Goal: Task Accomplishment & Management: Manage account settings

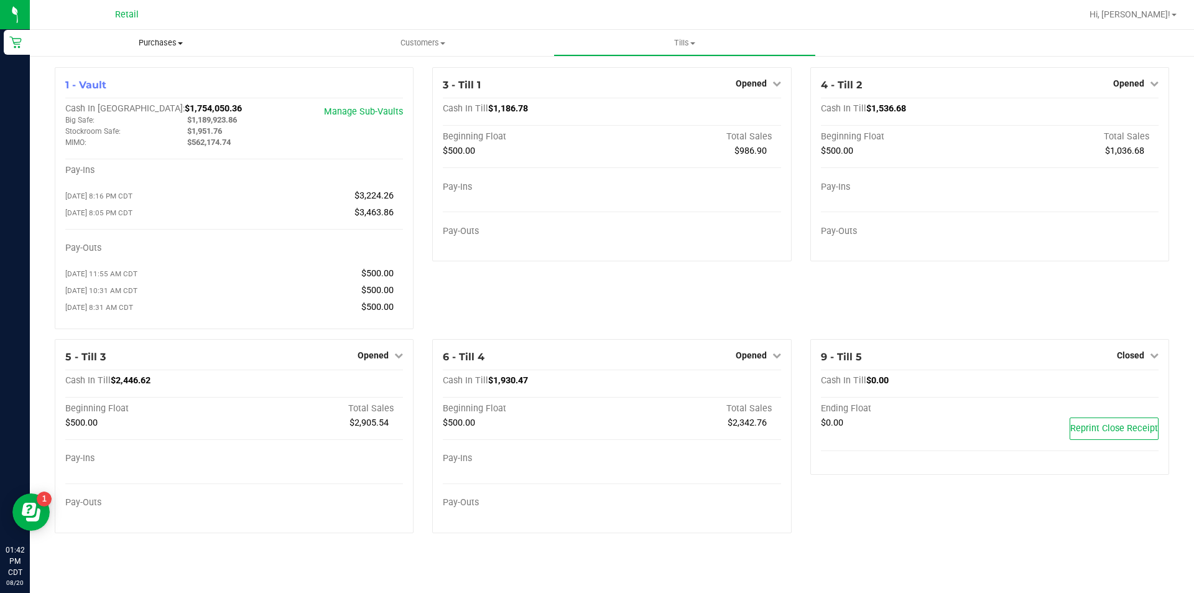
click at [181, 45] on span "Purchases" at bounding box center [161, 42] width 262 height 11
click at [92, 110] on span "All purchases" at bounding box center [74, 104] width 88 height 11
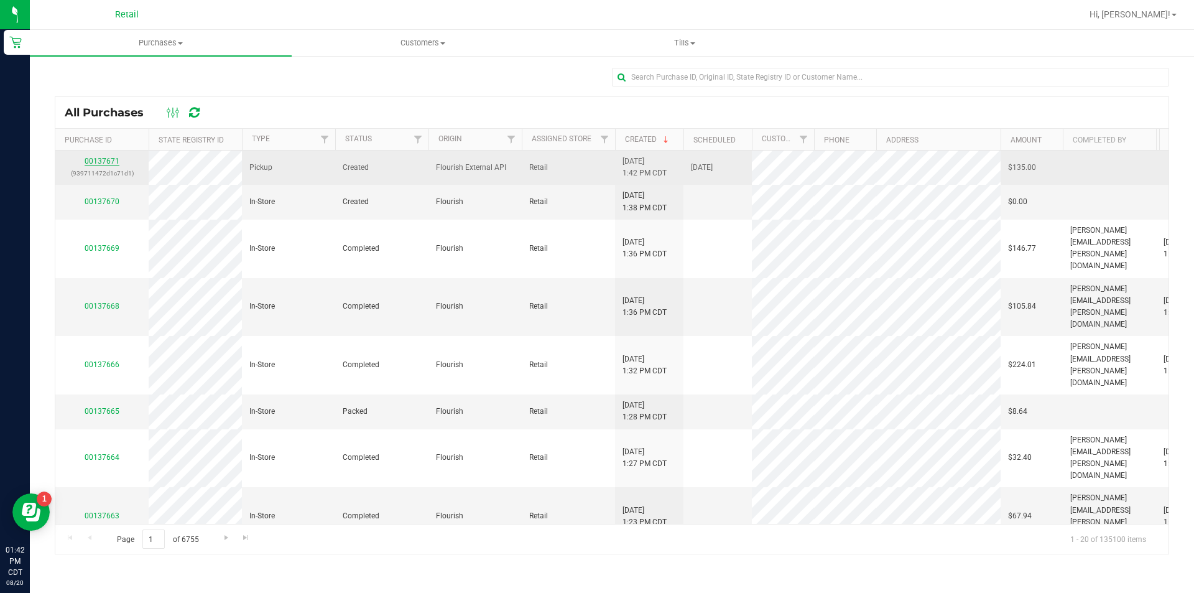
click at [104, 163] on link "00137671" at bounding box center [102, 161] width 35 height 9
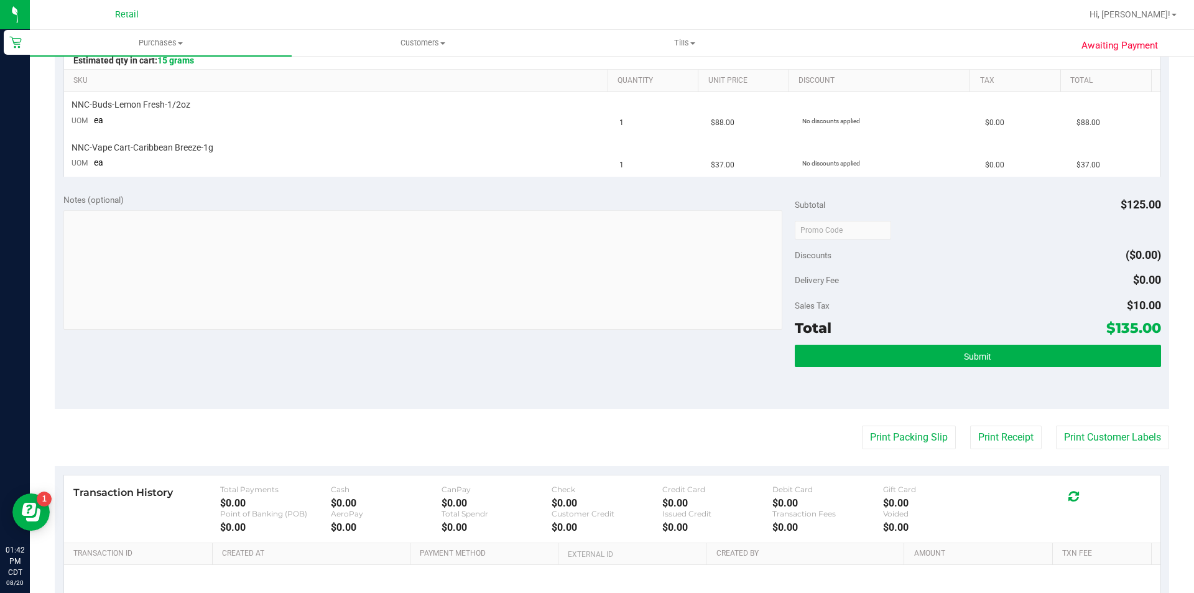
scroll to position [432, 0]
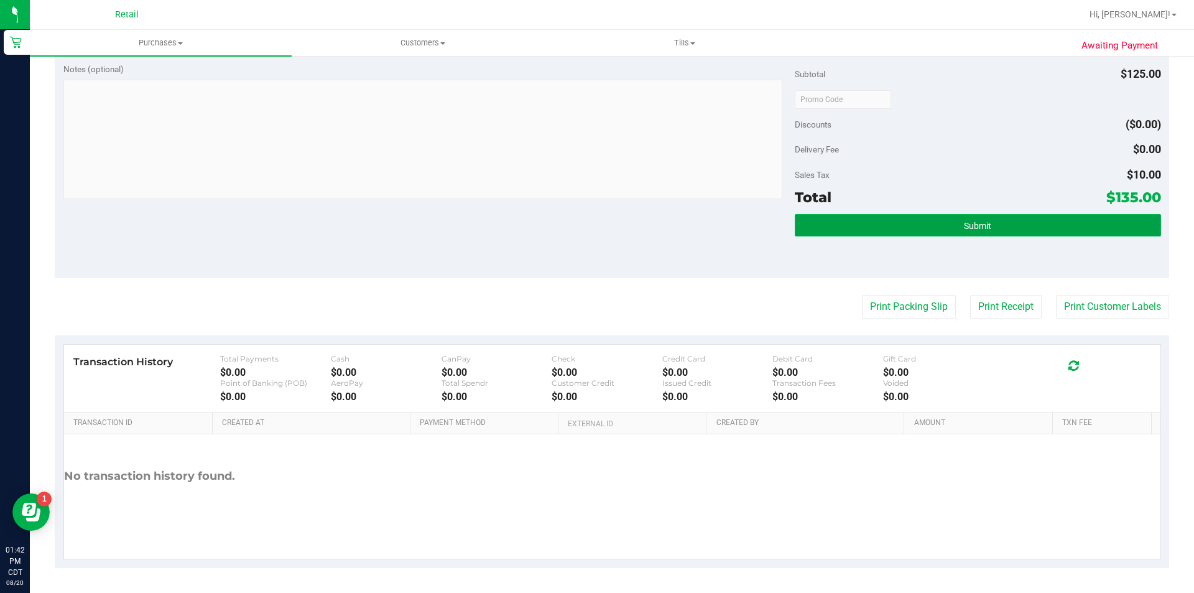
click at [973, 227] on span "Submit" at bounding box center [977, 226] width 27 height 10
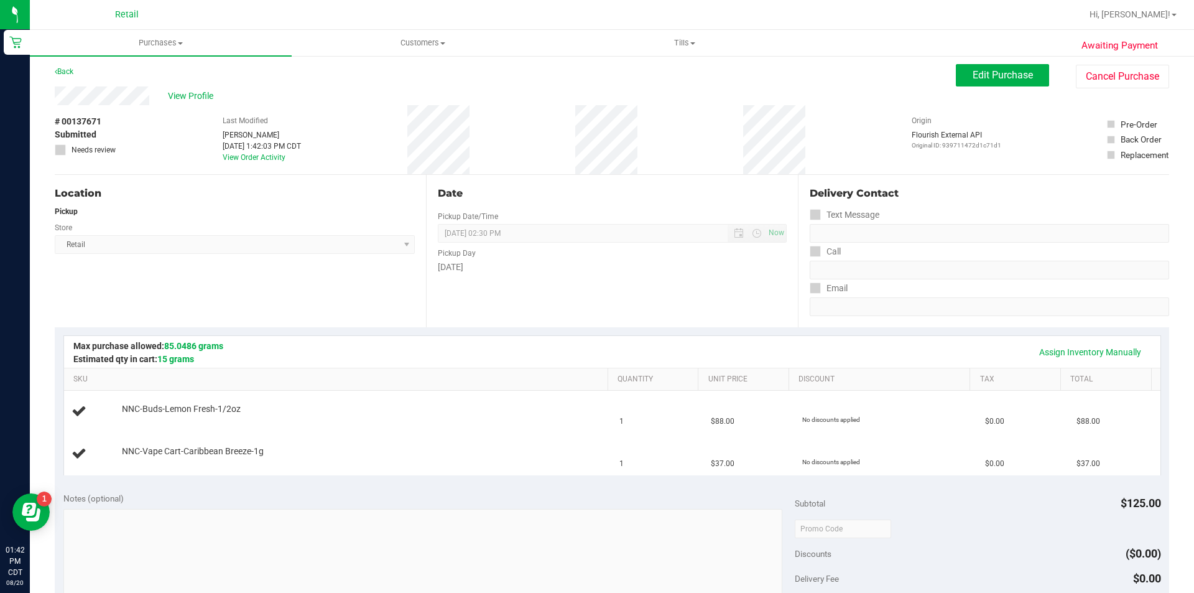
scroll to position [2, 0]
click at [1060, 355] on link "Assign Inventory Manually" at bounding box center [1090, 353] width 118 height 21
click at [150, 418] on link "Add Package" at bounding box center [144, 418] width 45 height 9
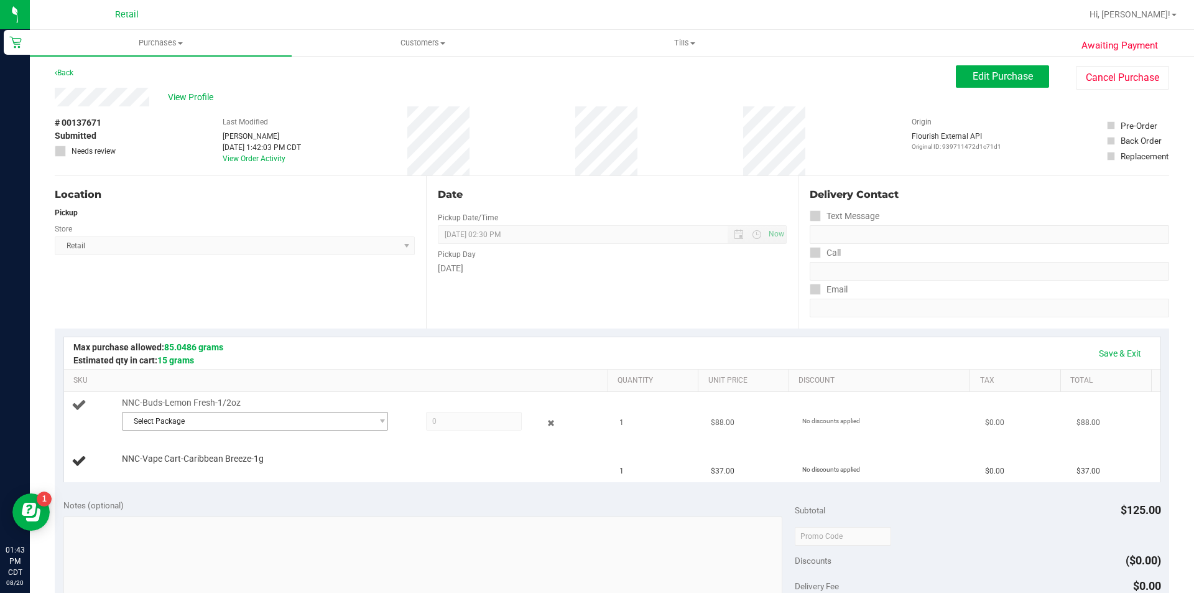
click at [169, 422] on span "Select Package" at bounding box center [247, 420] width 249 height 17
click at [274, 472] on span "( 062525LMNFRZ602 )" at bounding box center [257, 472] width 76 height 9
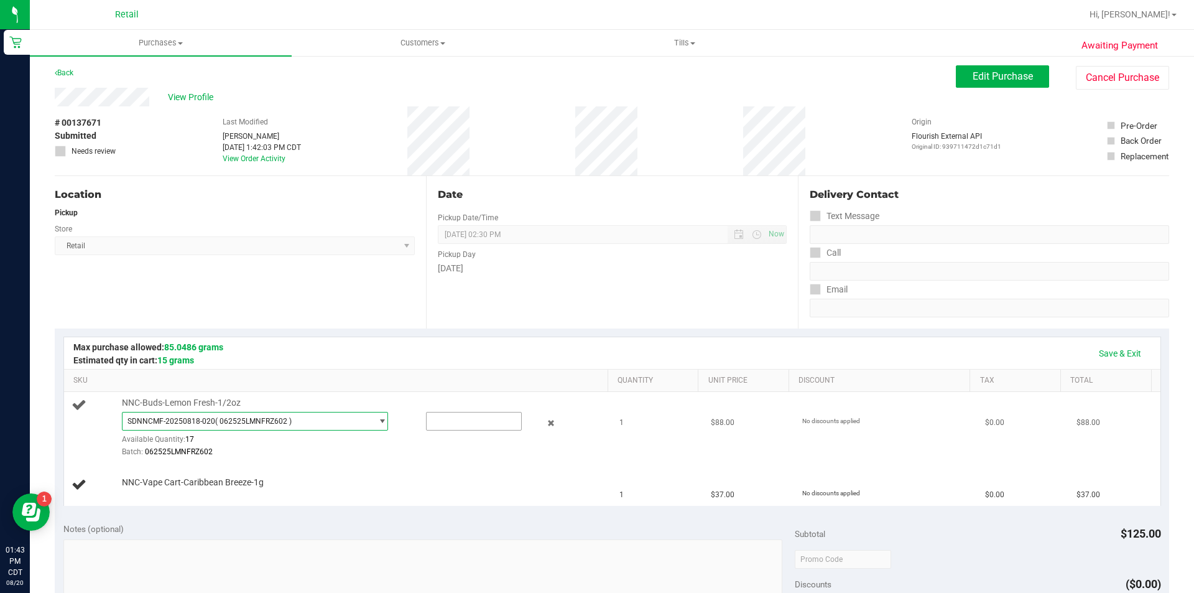
click at [450, 422] on input "text" at bounding box center [474, 420] width 95 height 17
type input "1"
click at [349, 458] on div at bounding box center [362, 458] width 480 height 1
type input "1.0000"
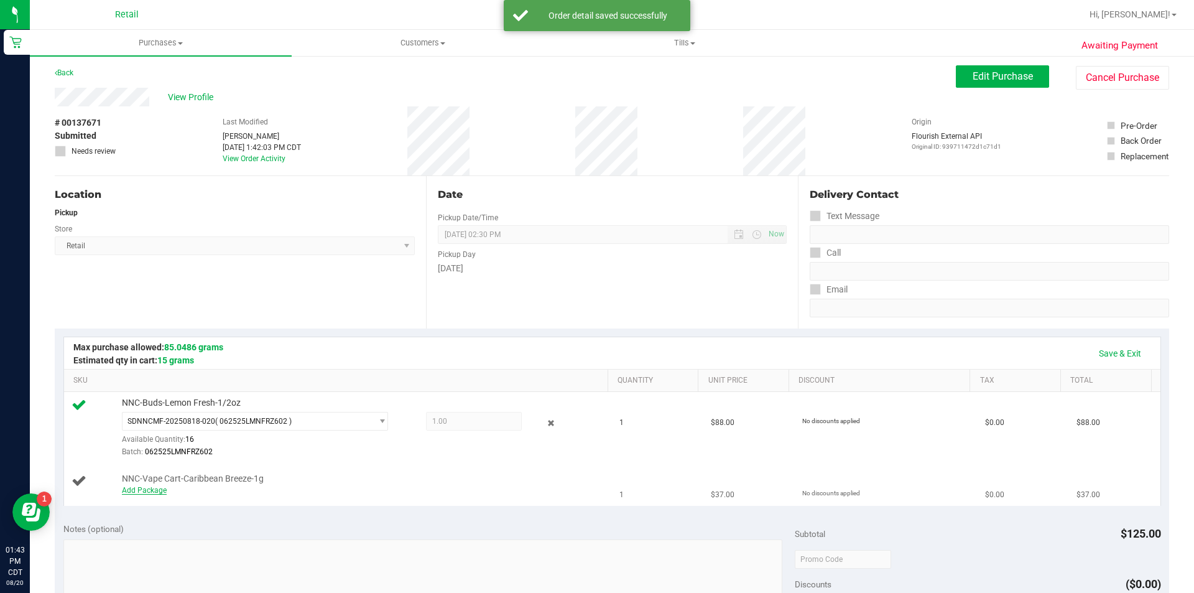
click at [155, 489] on link "Add Package" at bounding box center [144, 490] width 45 height 9
click at [168, 496] on span "Select Package" at bounding box center [247, 492] width 249 height 17
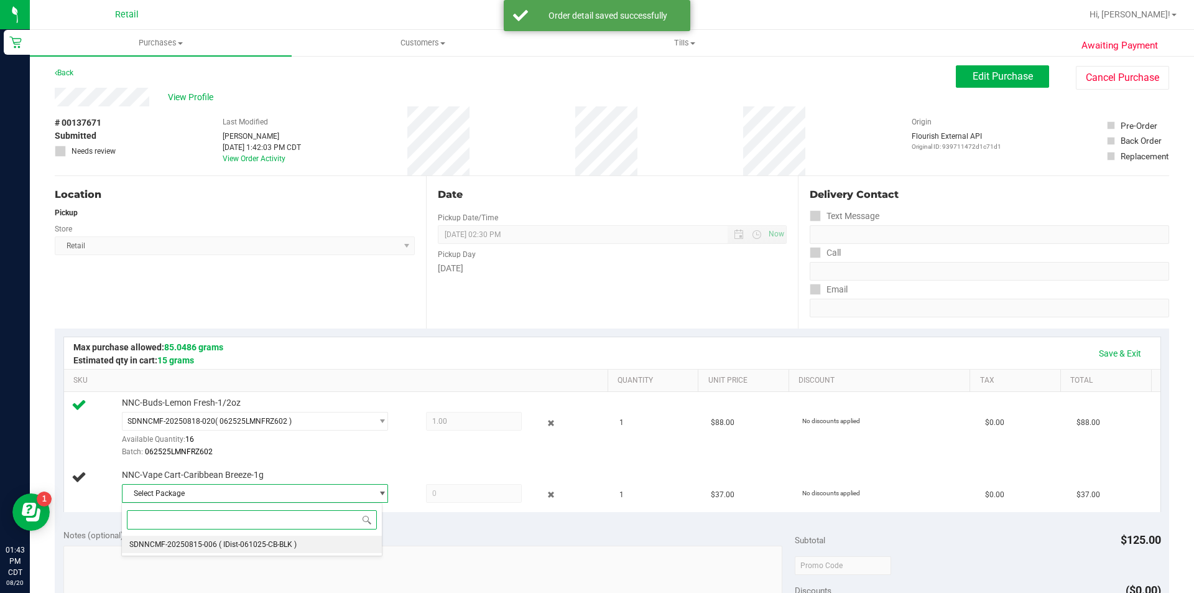
click at [252, 552] on li "SDNNCMF-20250815-006 ( IDist-061025-CB-BLK )" at bounding box center [252, 543] width 260 height 17
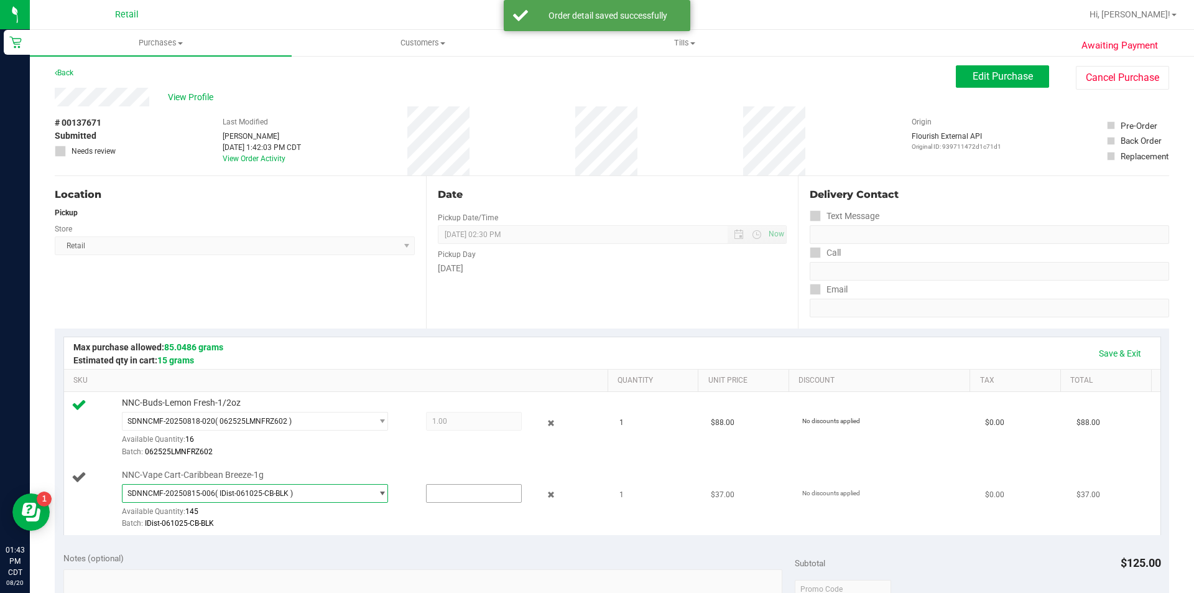
click at [450, 493] on input "text" at bounding box center [474, 492] width 95 height 17
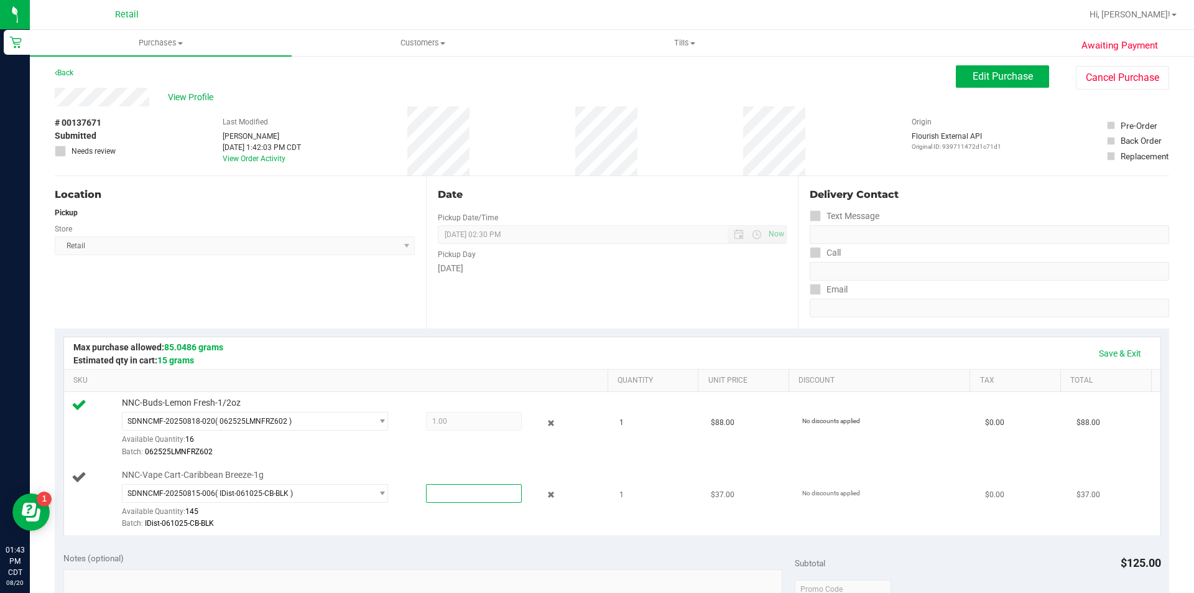
type input "1"
click at [387, 518] on div "Batch: IDist-061025-CB-BLK" at bounding box center [362, 523] width 480 height 12
type input "1.0000"
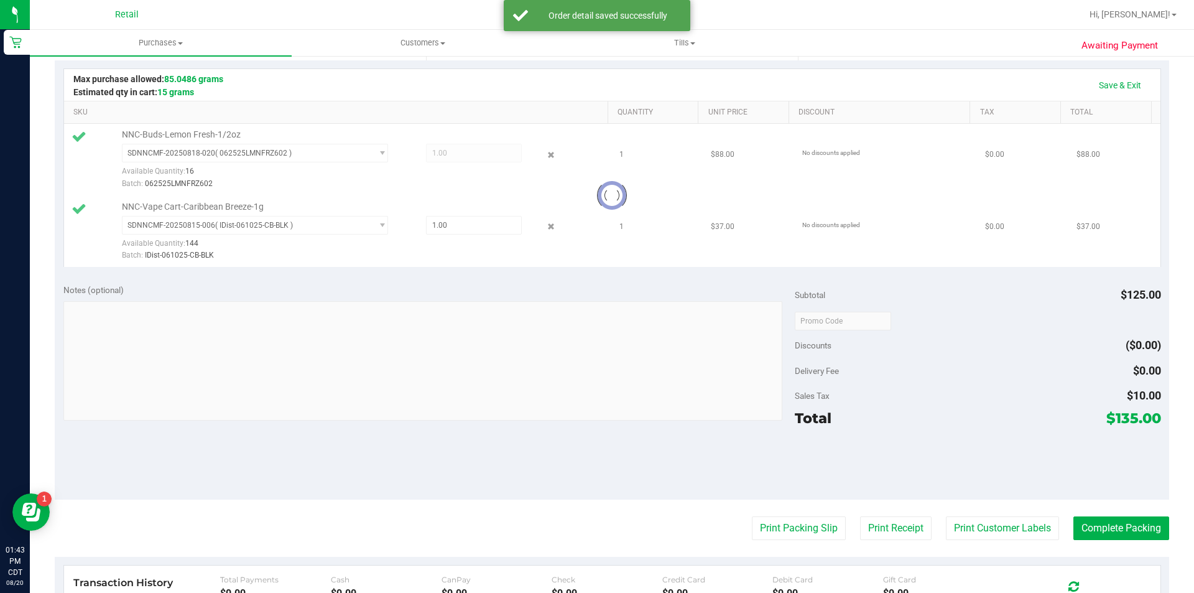
scroll to position [279, 0]
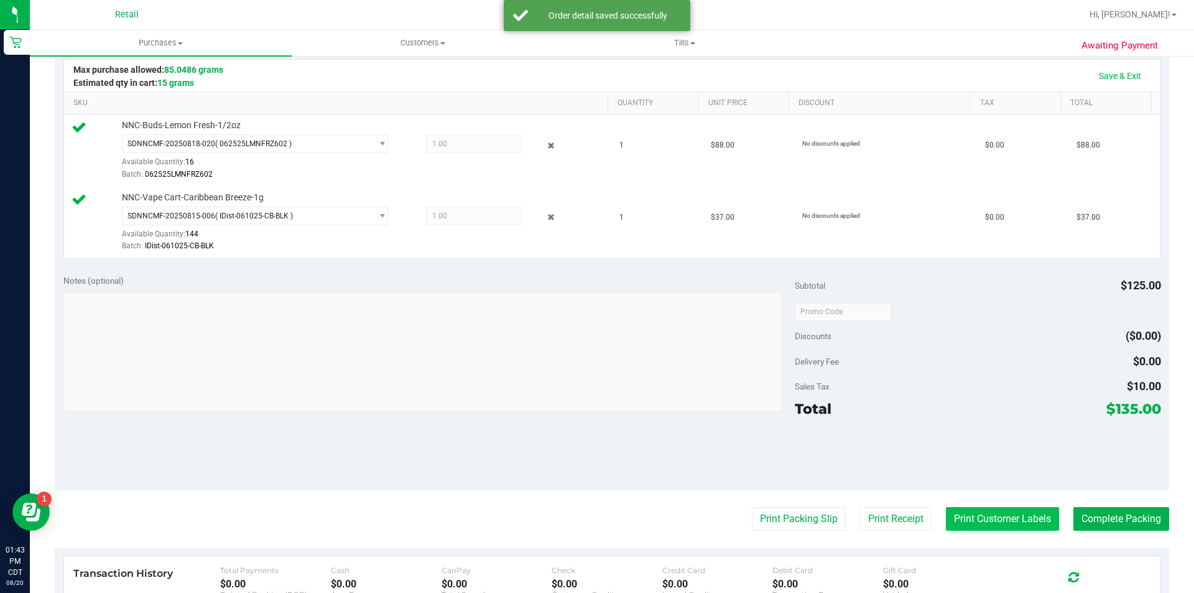
click at [976, 517] on button "Print Customer Labels" at bounding box center [1002, 519] width 113 height 24
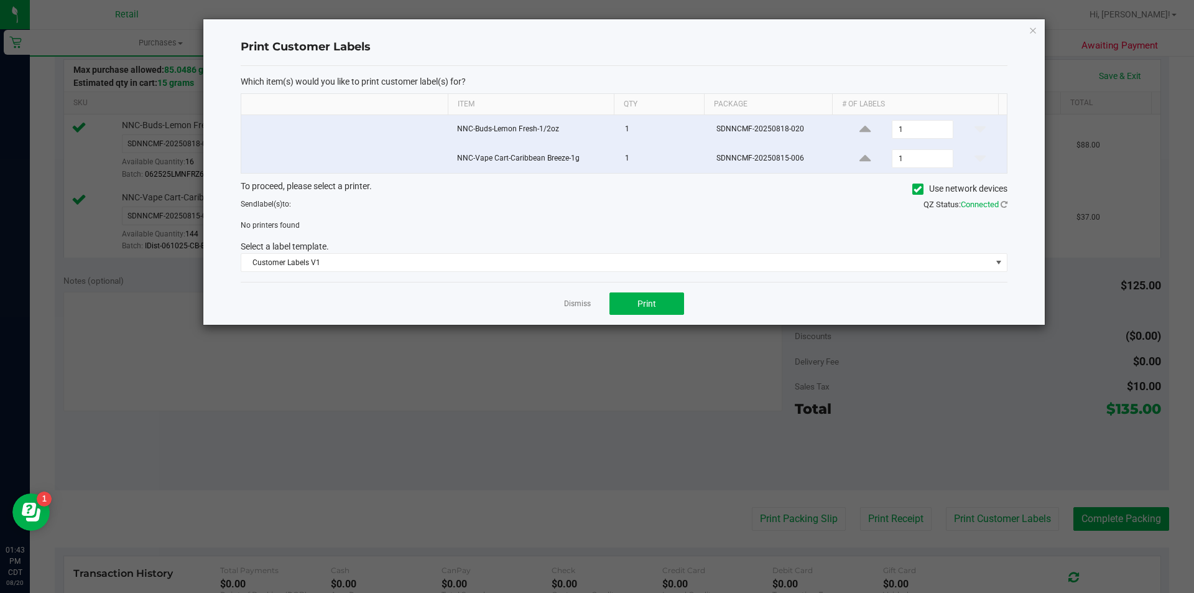
click at [916, 189] on icon at bounding box center [917, 189] width 8 height 0
click at [0, 0] on input "Use network devices" at bounding box center [0, 0] width 0 height 0
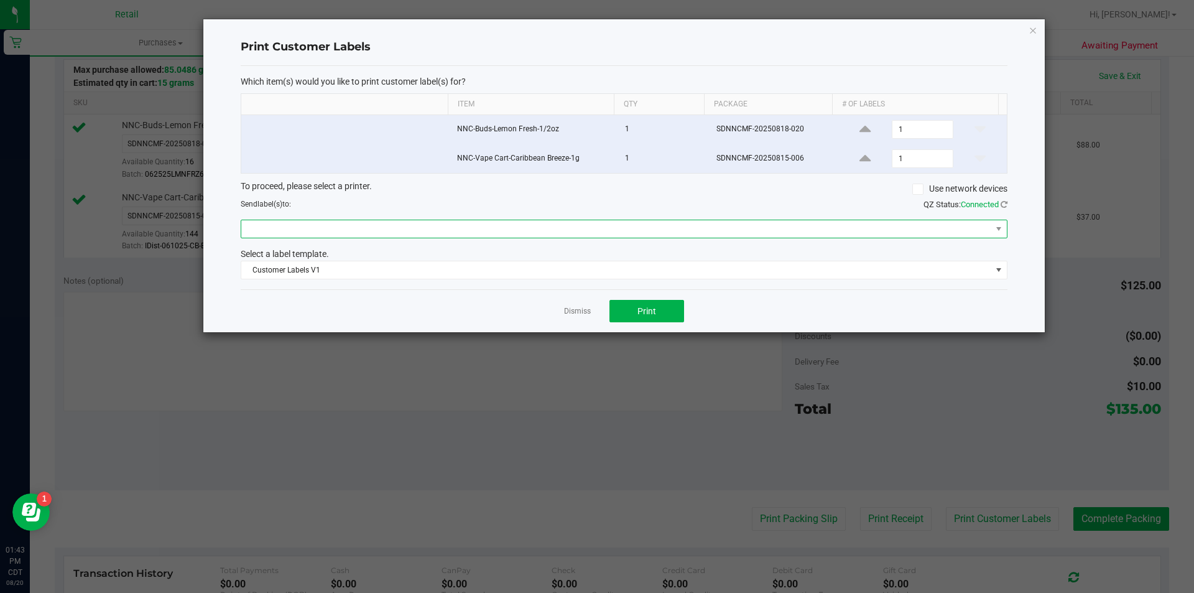
click at [280, 226] on span at bounding box center [616, 228] width 750 height 17
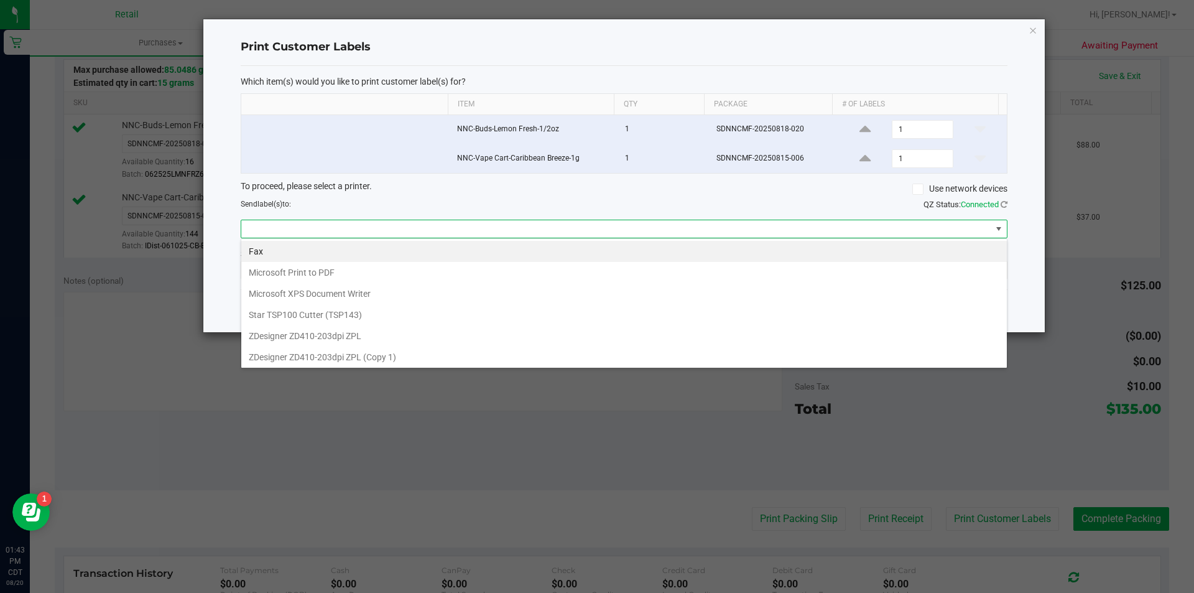
scroll to position [19, 766]
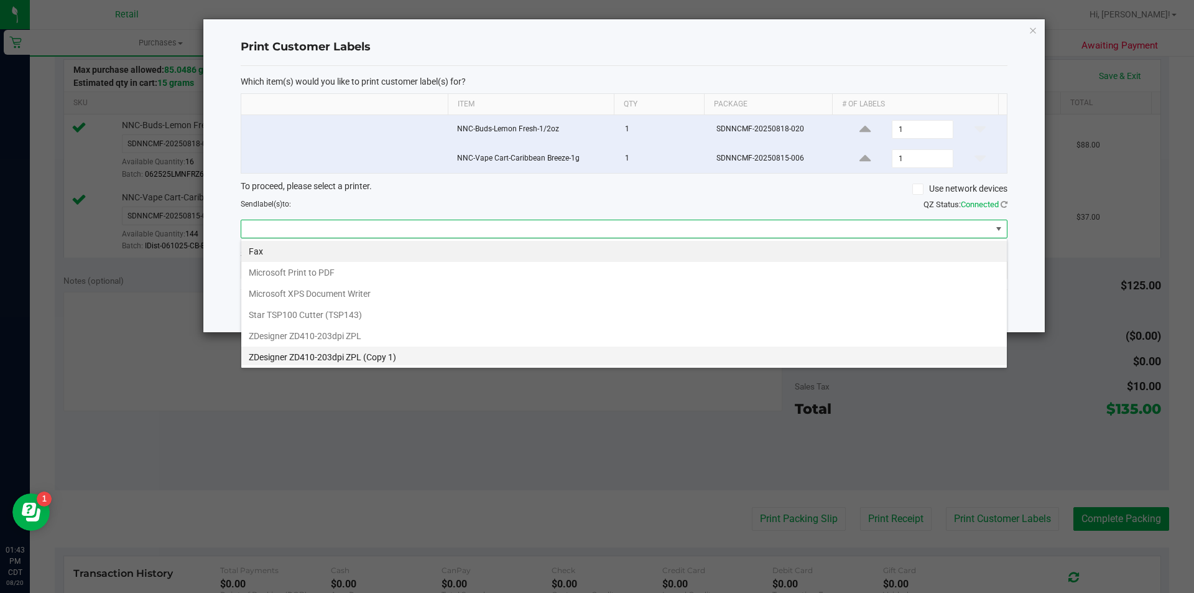
click at [266, 353] on 1\) "ZDesigner ZD410-203dpi ZPL (Copy 1)" at bounding box center [623, 356] width 765 height 21
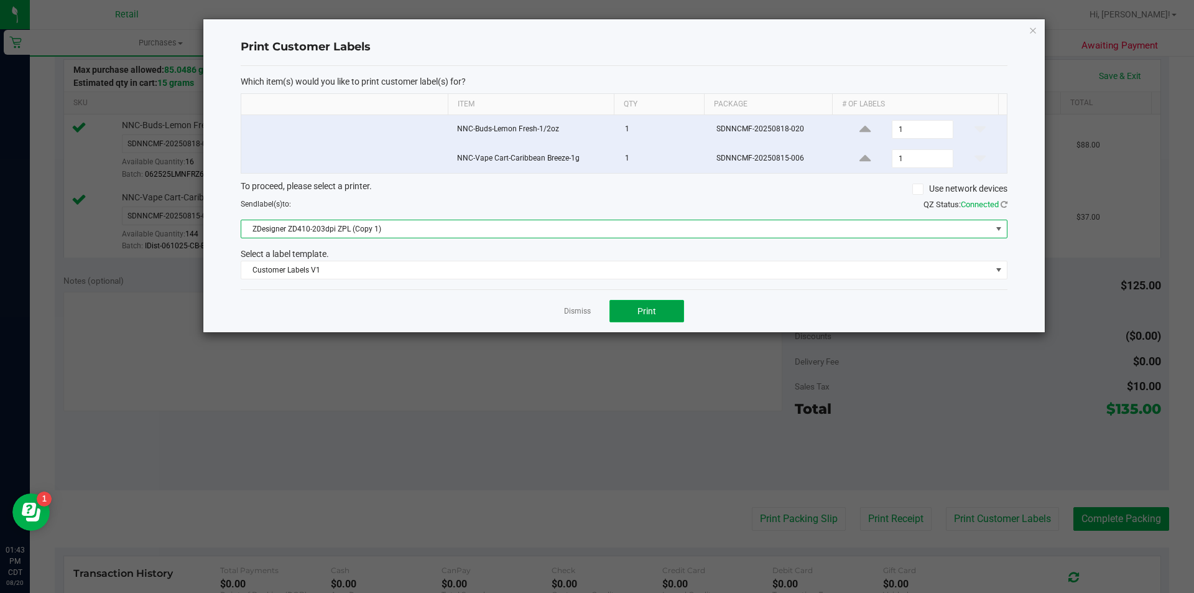
click at [654, 304] on button "Print" at bounding box center [646, 311] width 75 height 22
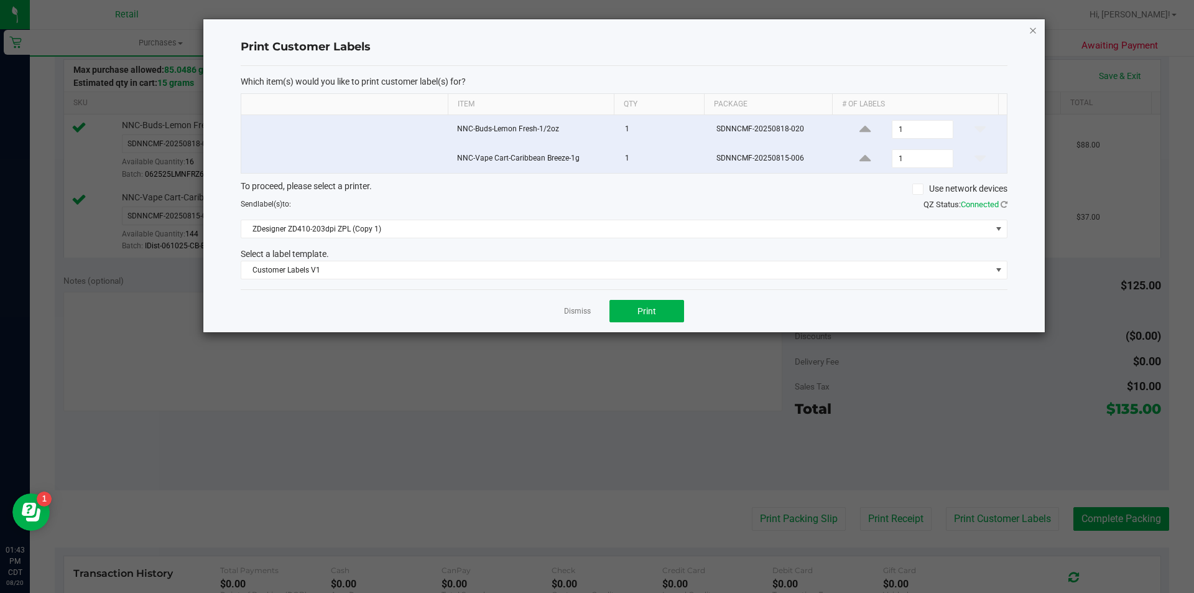
click at [1035, 32] on icon "button" at bounding box center [1033, 29] width 9 height 15
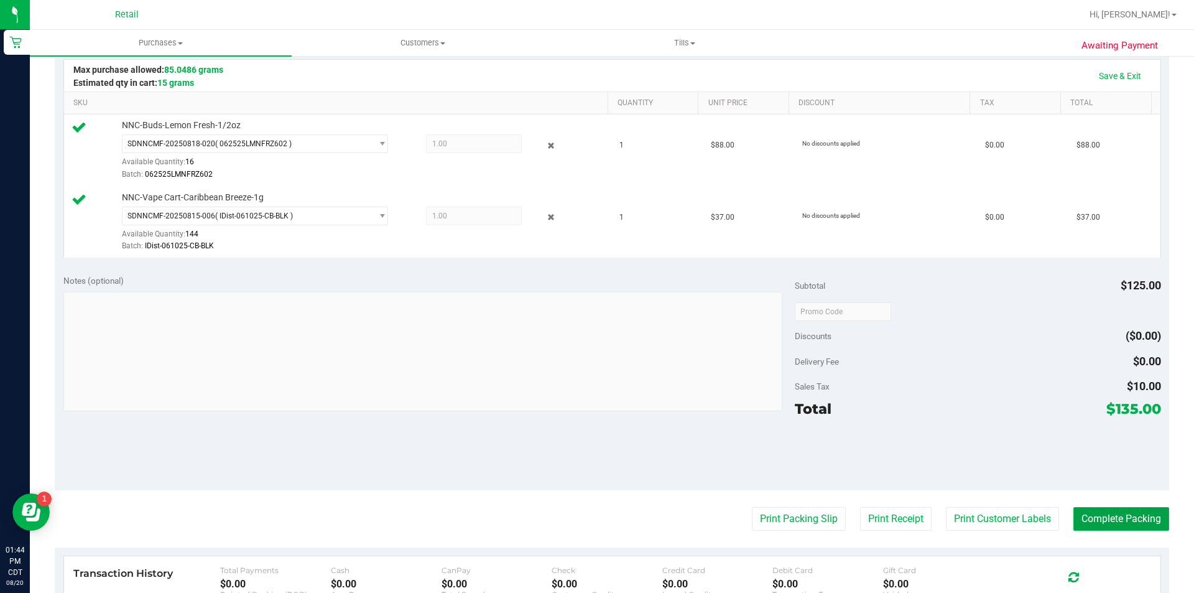
click at [1091, 511] on button "Complete Packing" at bounding box center [1121, 519] width 96 height 24
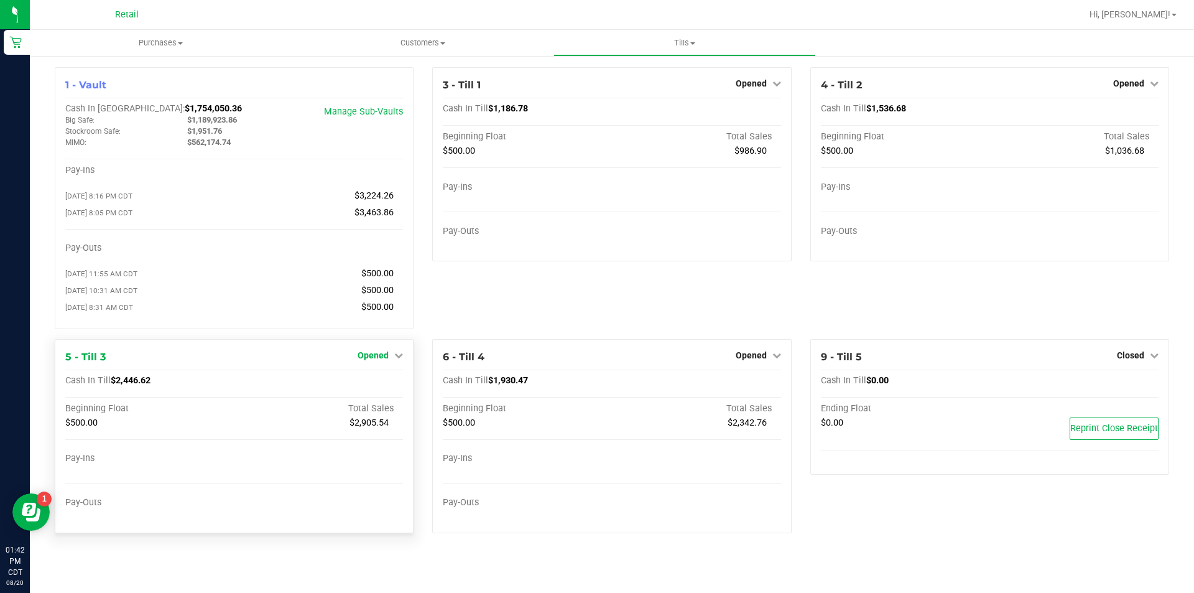
click at [397, 359] on icon at bounding box center [398, 355] width 9 height 9
click at [377, 386] on link "Close Till" at bounding box center [375, 381] width 34 height 10
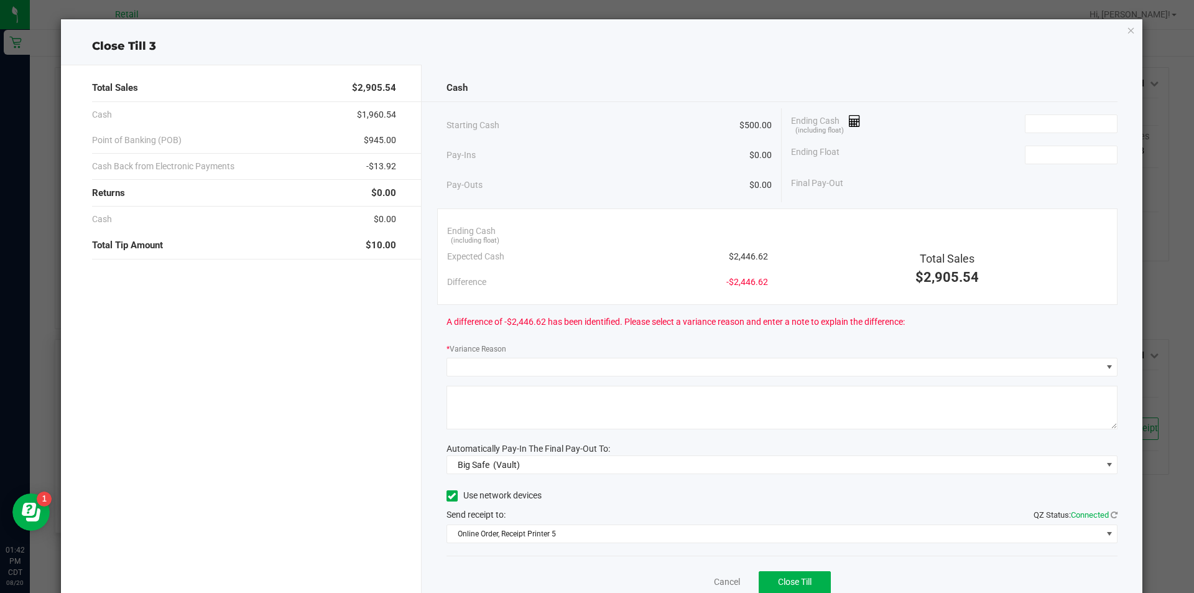
click at [1127, 29] on icon "button" at bounding box center [1131, 29] width 9 height 15
